Goal: Find contact information: Find contact information

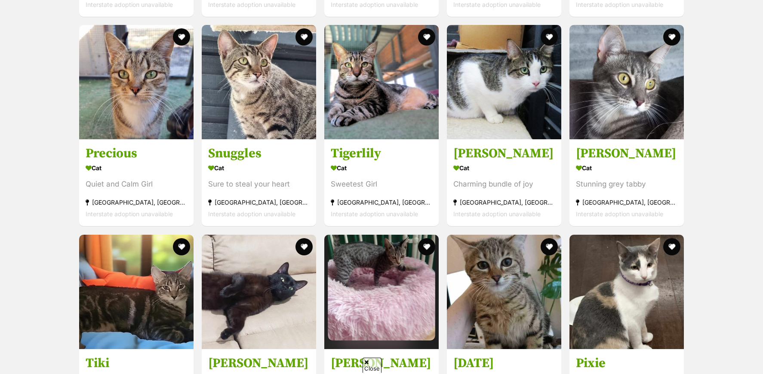
scroll to position [2961, 0]
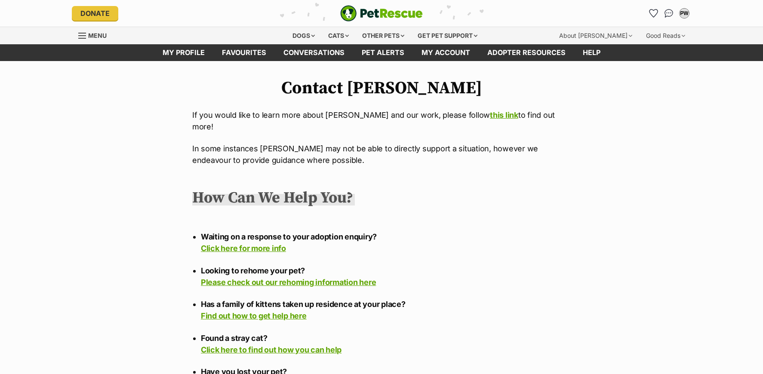
click at [80, 36] on div "Menu" at bounding box center [82, 35] width 9 height 7
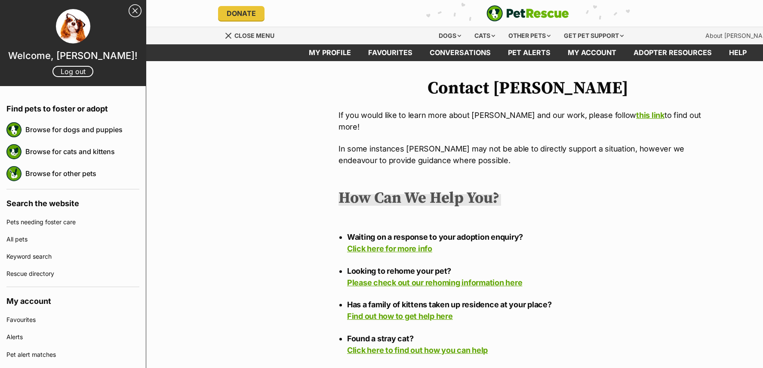
click at [494, 37] on div "Cats" at bounding box center [484, 35] width 33 height 17
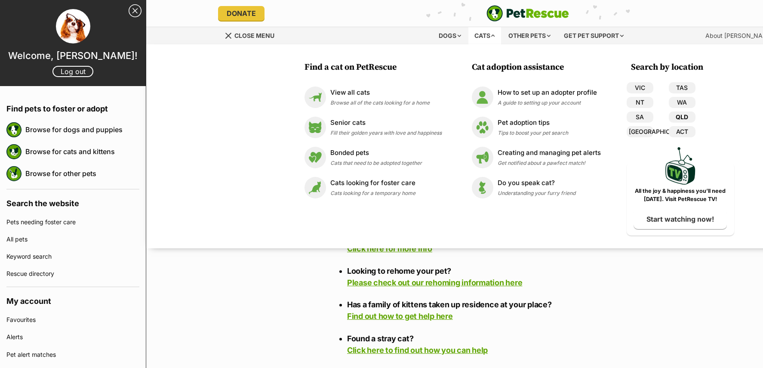
click at [684, 114] on link "QLD" at bounding box center [682, 116] width 27 height 11
click at [129, 9] on link "Close Sidebar" at bounding box center [135, 10] width 13 height 13
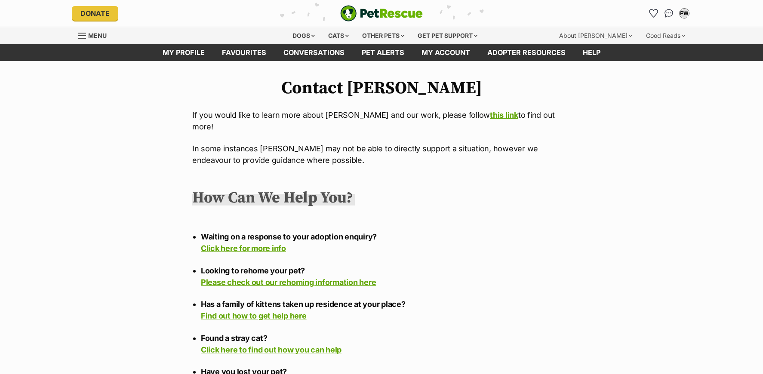
scroll to position [115, 0]
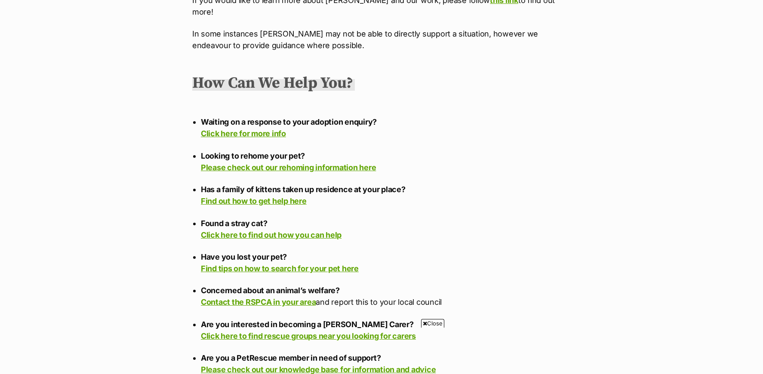
click at [434, 325] on span "Close" at bounding box center [432, 323] width 23 height 9
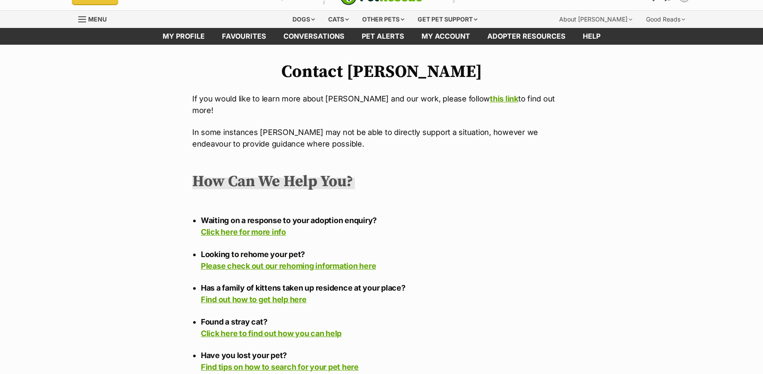
scroll to position [0, 0]
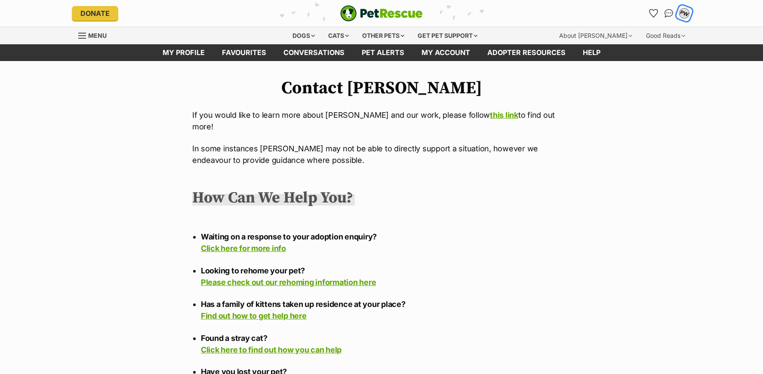
click at [683, 13] on div "PW" at bounding box center [684, 13] width 11 height 11
